Goal: Find specific page/section: Find specific page/section

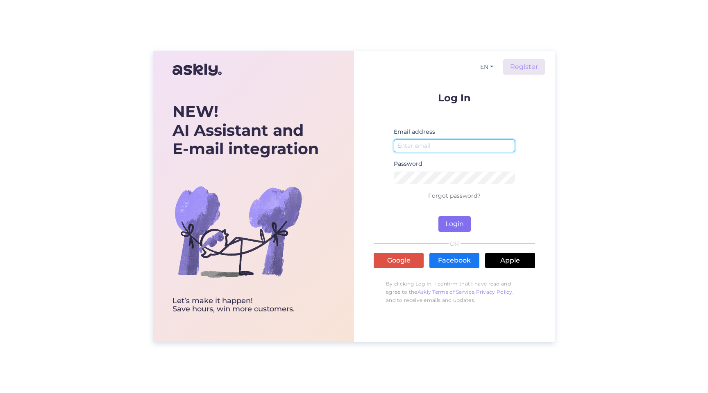
type input "[EMAIL_ADDRESS][DOMAIN_NAME]"
click at [458, 226] on button "Login" at bounding box center [454, 224] width 32 height 16
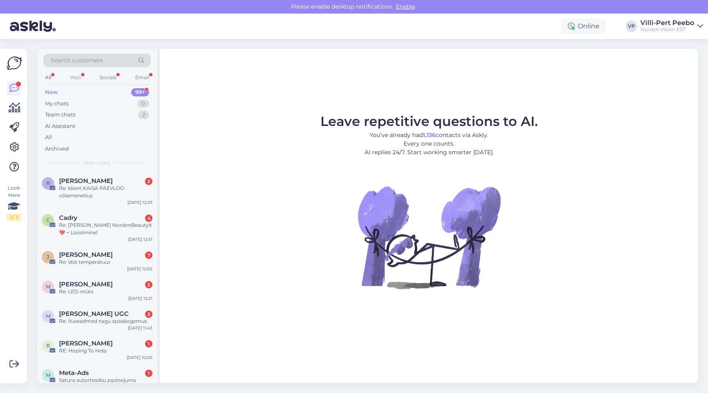
click at [80, 77] on div "Web" at bounding box center [75, 77] width 14 height 11
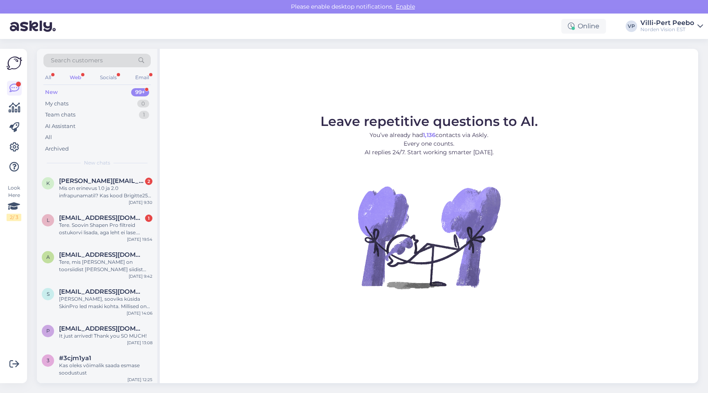
click at [78, 77] on div "Web" at bounding box center [75, 77] width 15 height 11
click at [51, 72] on div "All Web Socials Email" at bounding box center [96, 78] width 107 height 13
click at [48, 75] on div "All" at bounding box center [47, 77] width 9 height 11
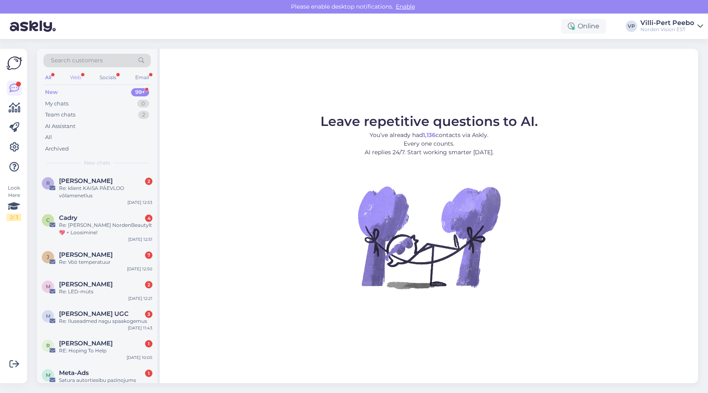
click at [76, 78] on div "Web" at bounding box center [75, 77] width 14 height 11
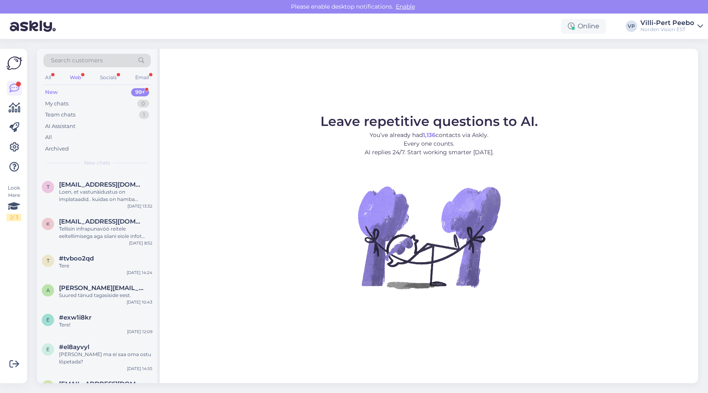
scroll to position [3239, 0]
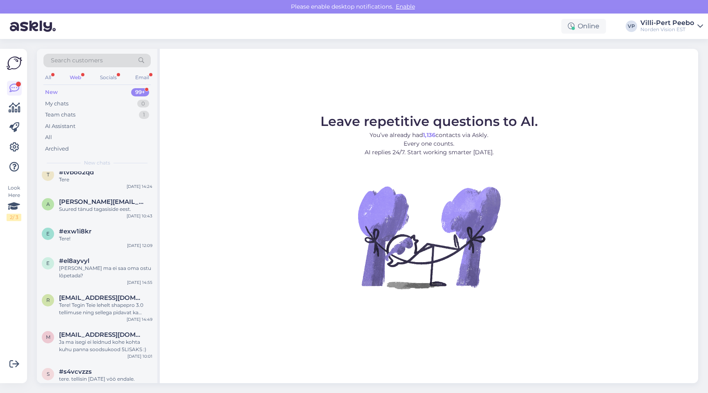
click at [73, 75] on div "Web" at bounding box center [75, 77] width 15 height 11
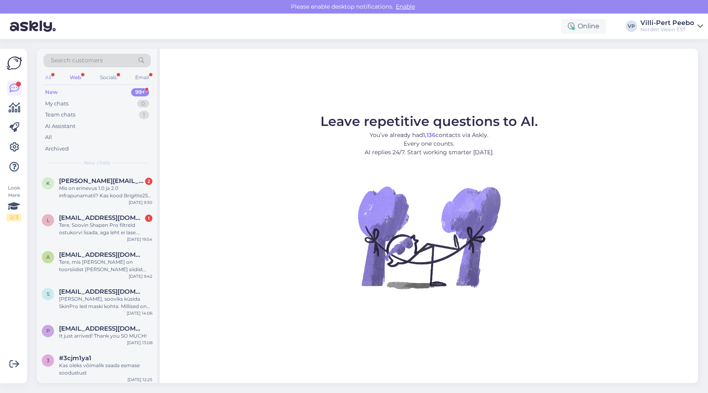
click at [49, 78] on div "All" at bounding box center [47, 77] width 9 height 11
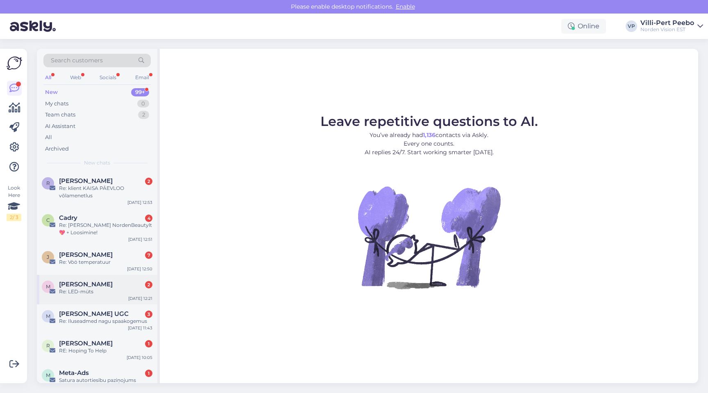
click at [76, 286] on span "[PERSON_NAME]" at bounding box center [86, 283] width 54 height 7
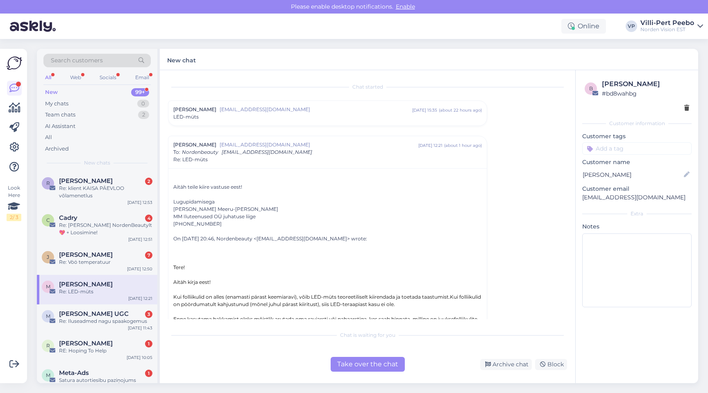
scroll to position [248, 0]
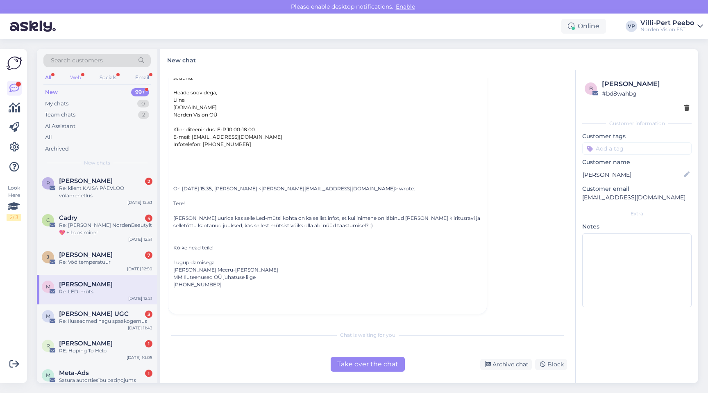
click at [76, 74] on div "Web" at bounding box center [75, 77] width 14 height 11
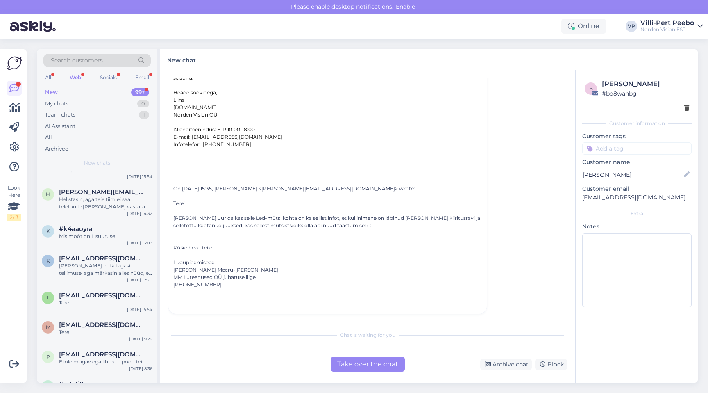
scroll to position [2043, 0]
